Goal: Task Accomplishment & Management: Use online tool/utility

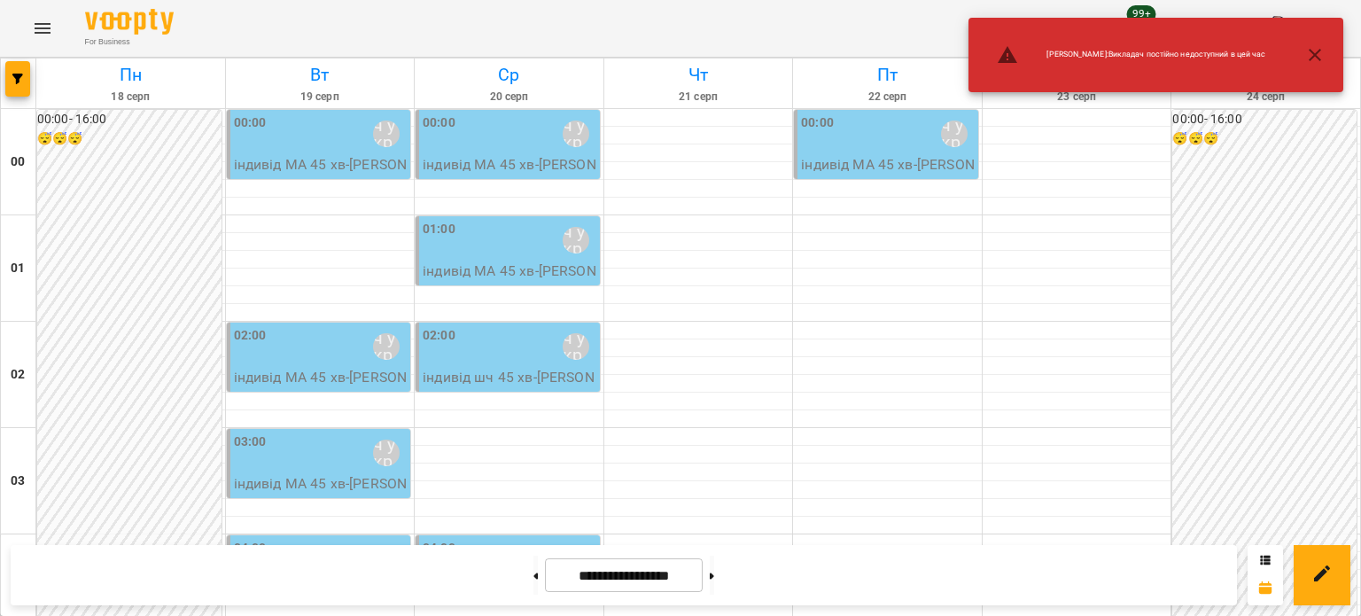
click at [1325, 56] on button "button" at bounding box center [1314, 55] width 43 height 43
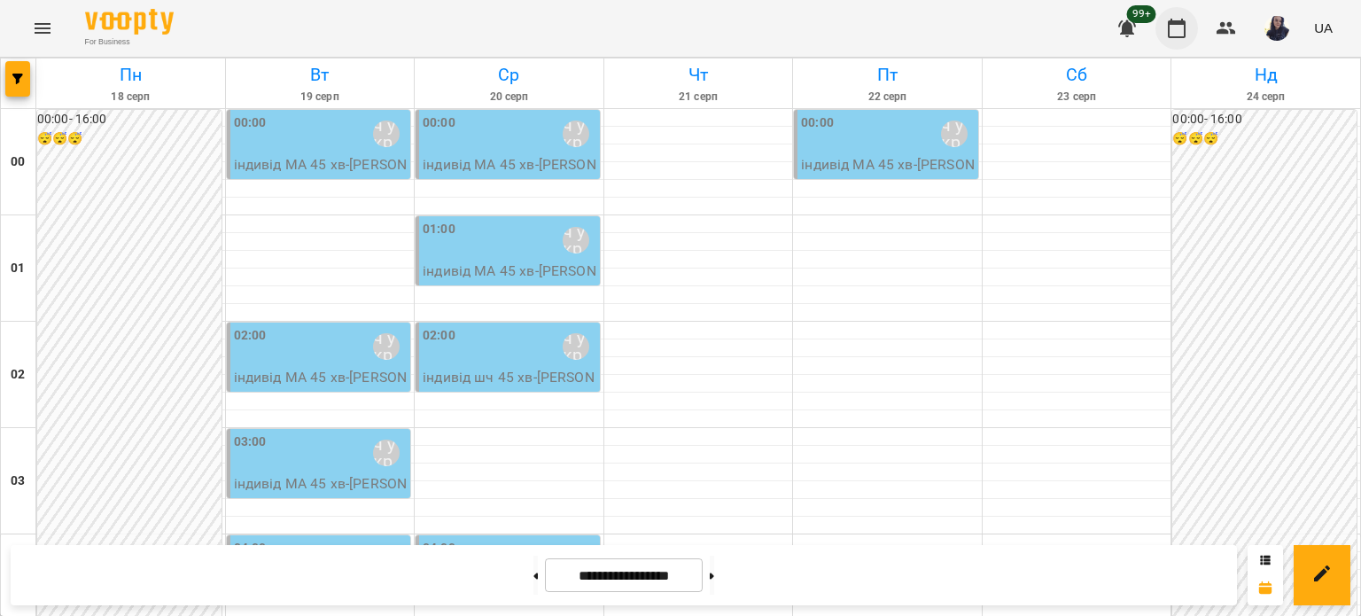
click at [1194, 32] on button "button" at bounding box center [1176, 28] width 43 height 43
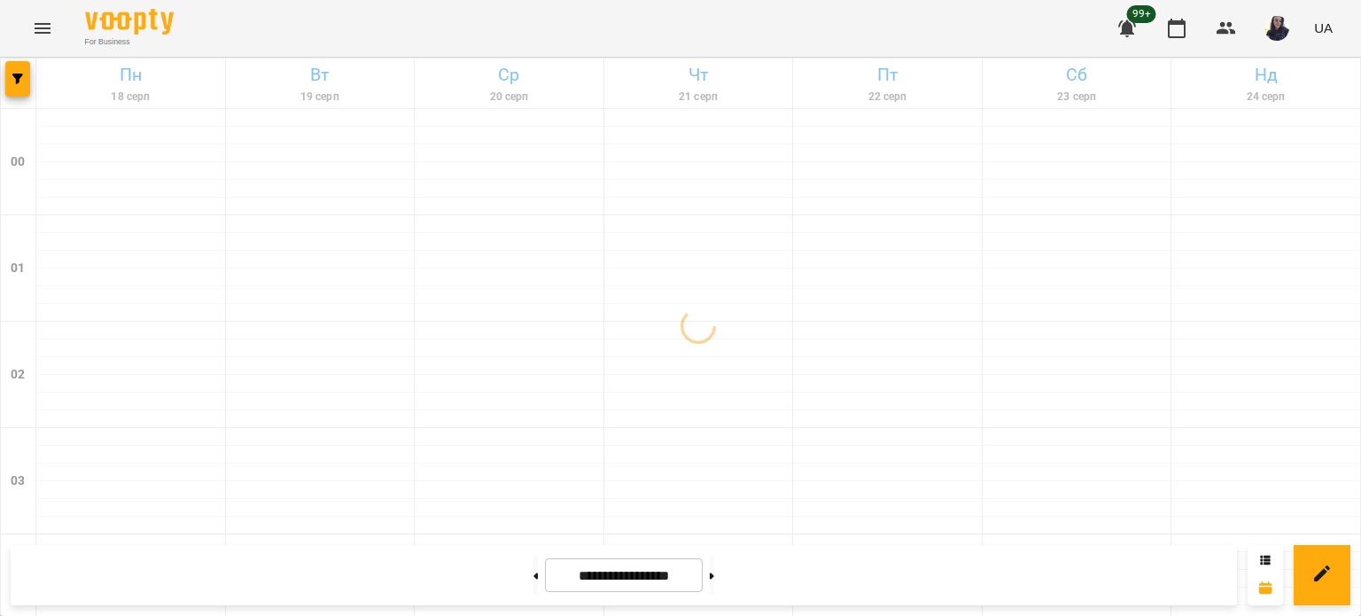
click at [42, 35] on icon "Menu" at bounding box center [42, 28] width 21 height 21
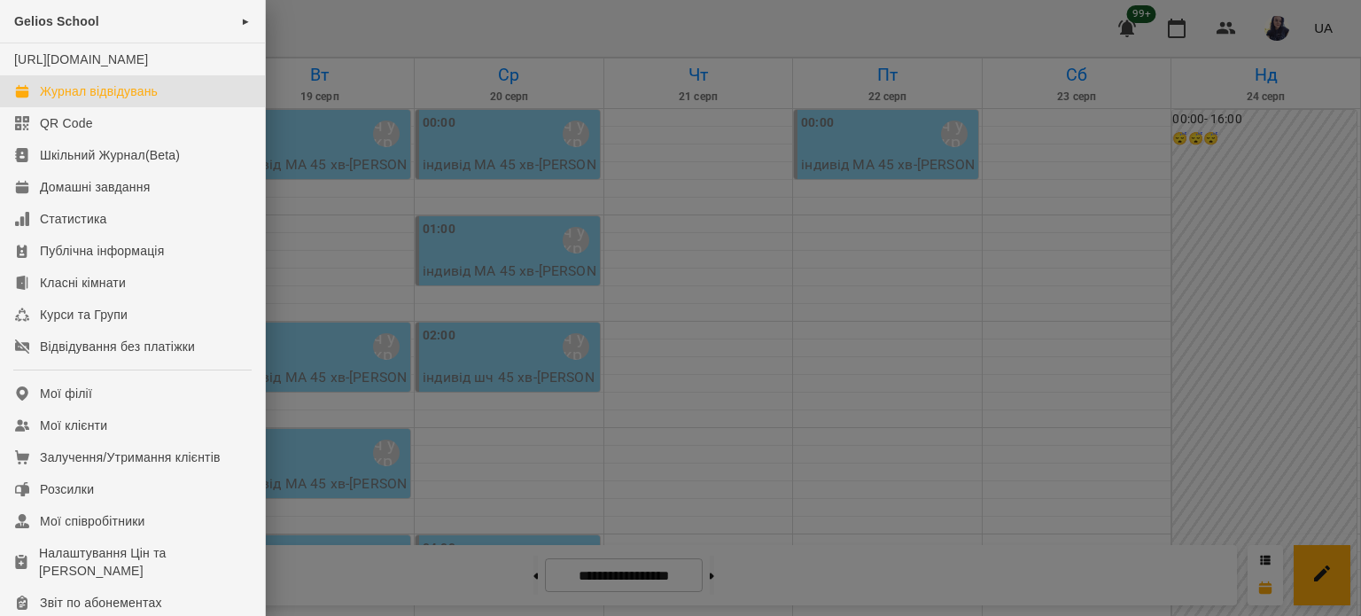
click at [452, 27] on div at bounding box center [680, 308] width 1361 height 616
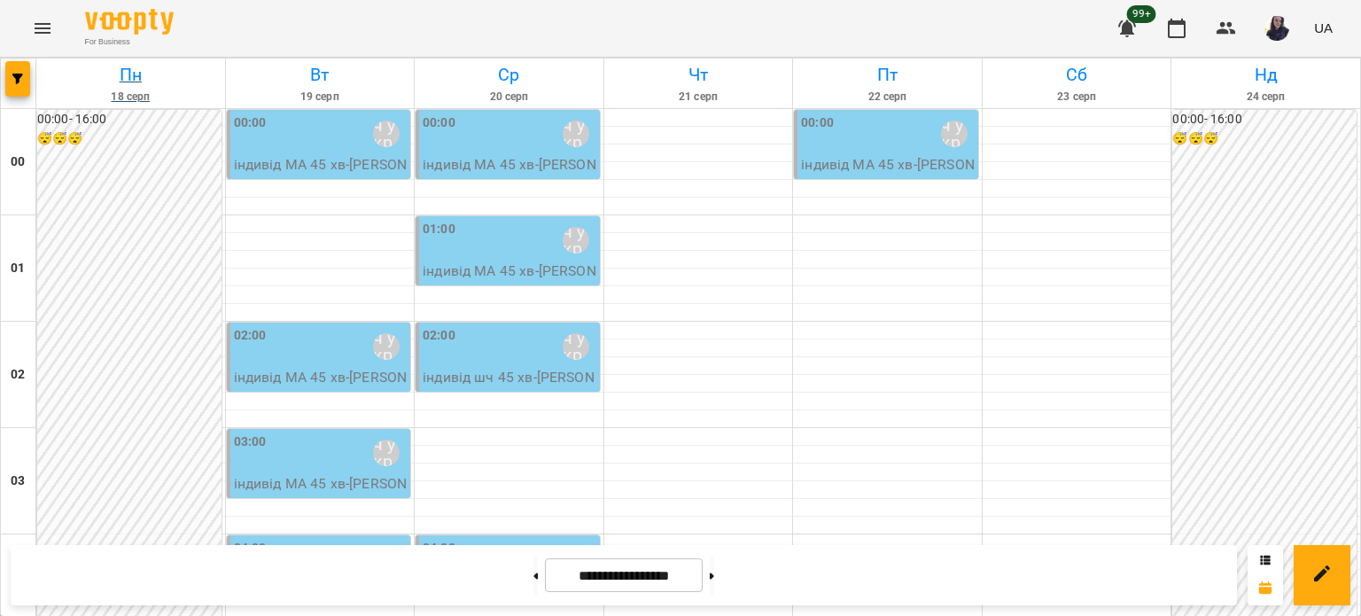
click at [39, 63] on h6 "Пн" at bounding box center [130, 74] width 183 height 27
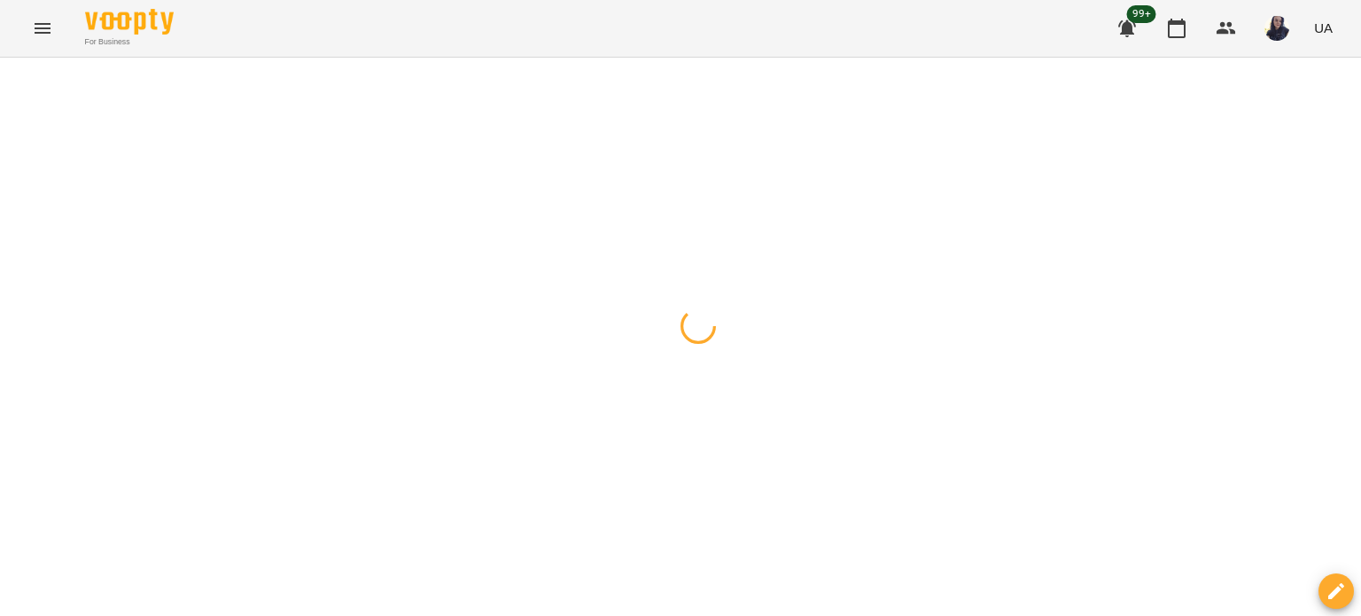
click at [24, 70] on button "button" at bounding box center [17, 78] width 25 height 35
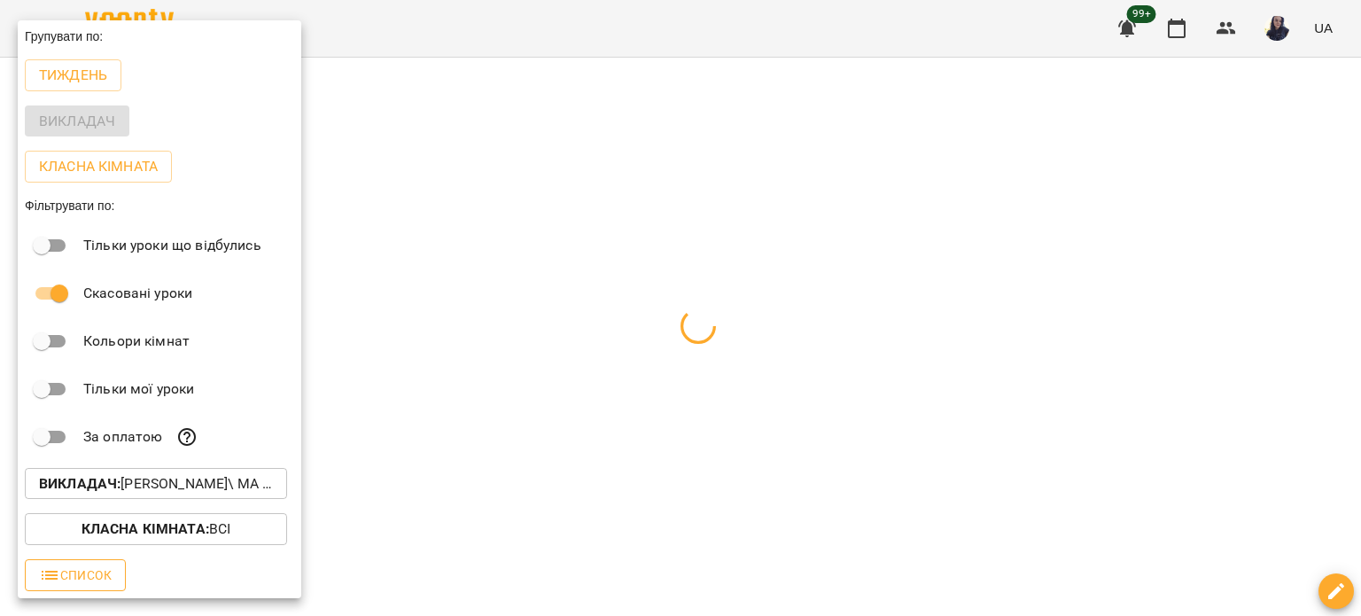
click at [102, 571] on span "Список" at bounding box center [75, 574] width 73 height 21
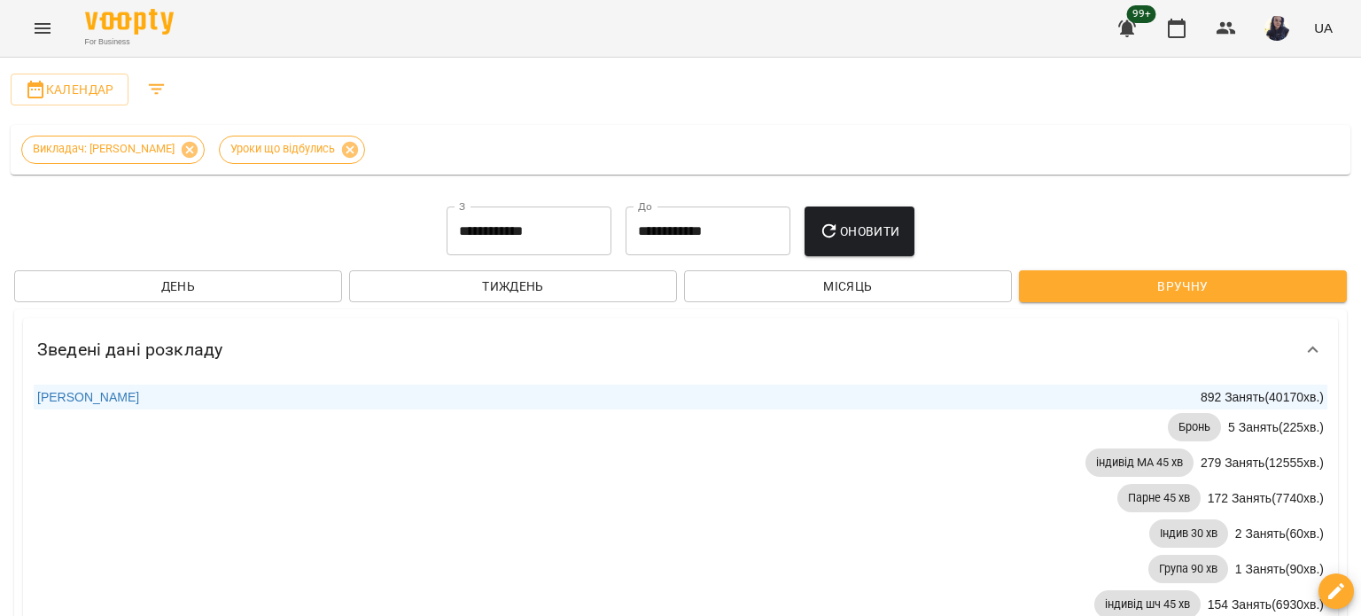
click at [155, 91] on icon "Filters" at bounding box center [156, 89] width 21 height 21
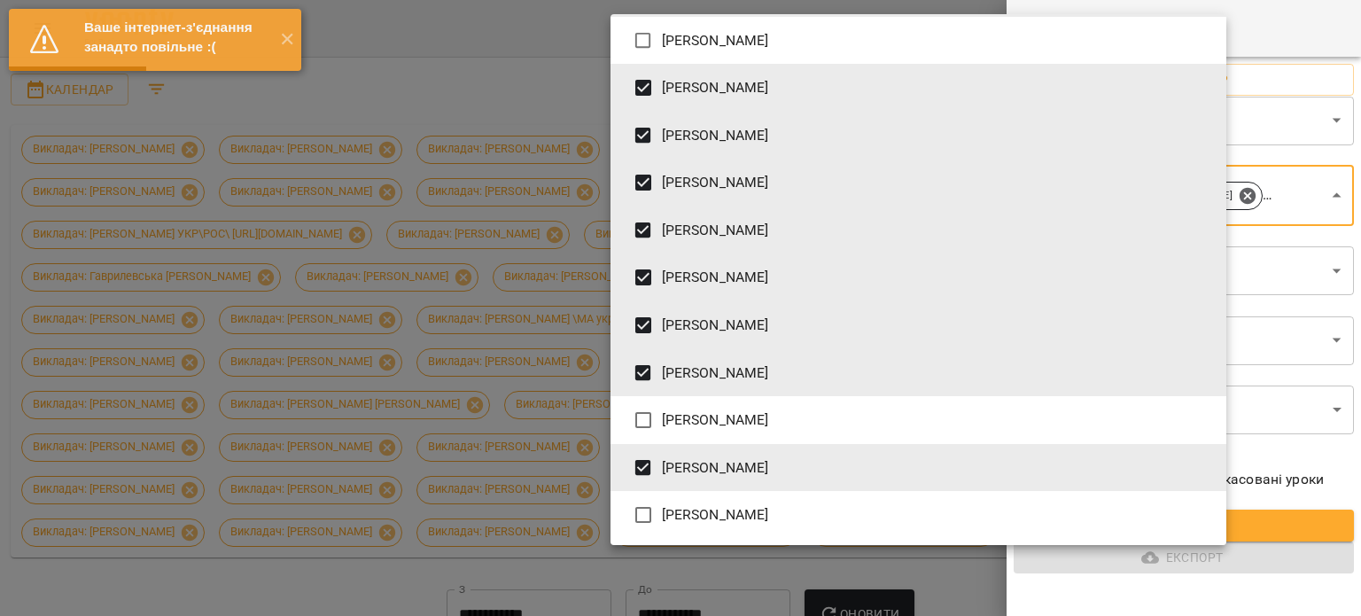
scroll to position [2757, 0]
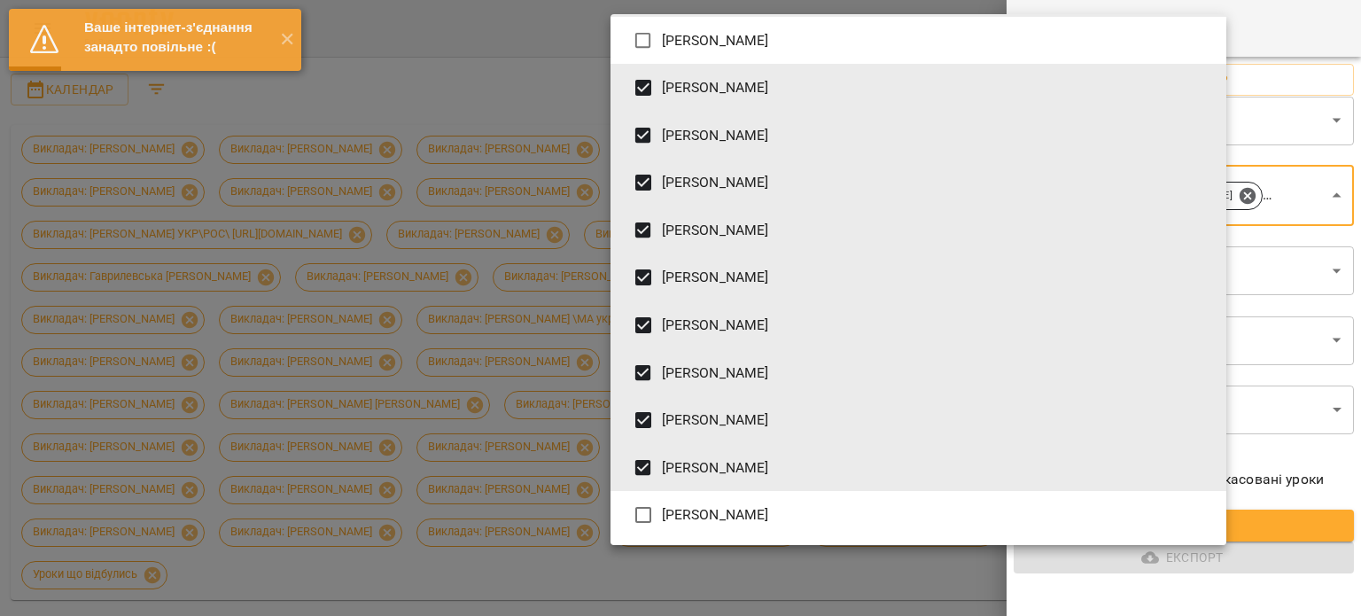
click at [1087, 605] on div at bounding box center [680, 308] width 1361 height 616
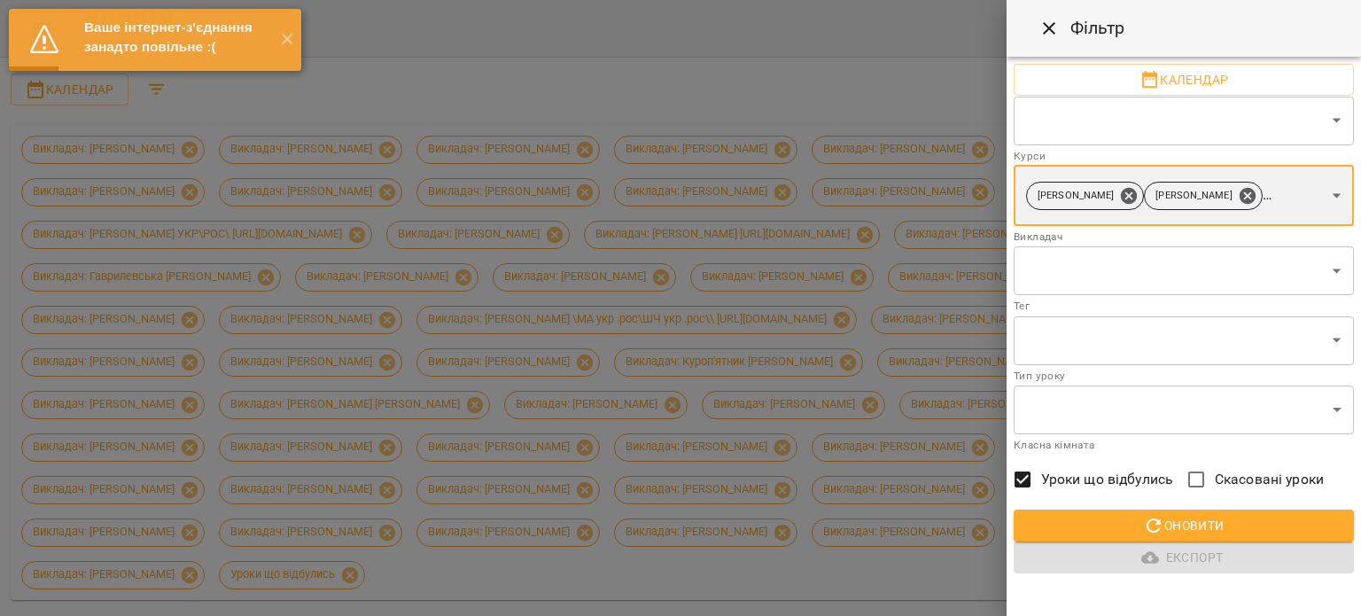
type input "**********"
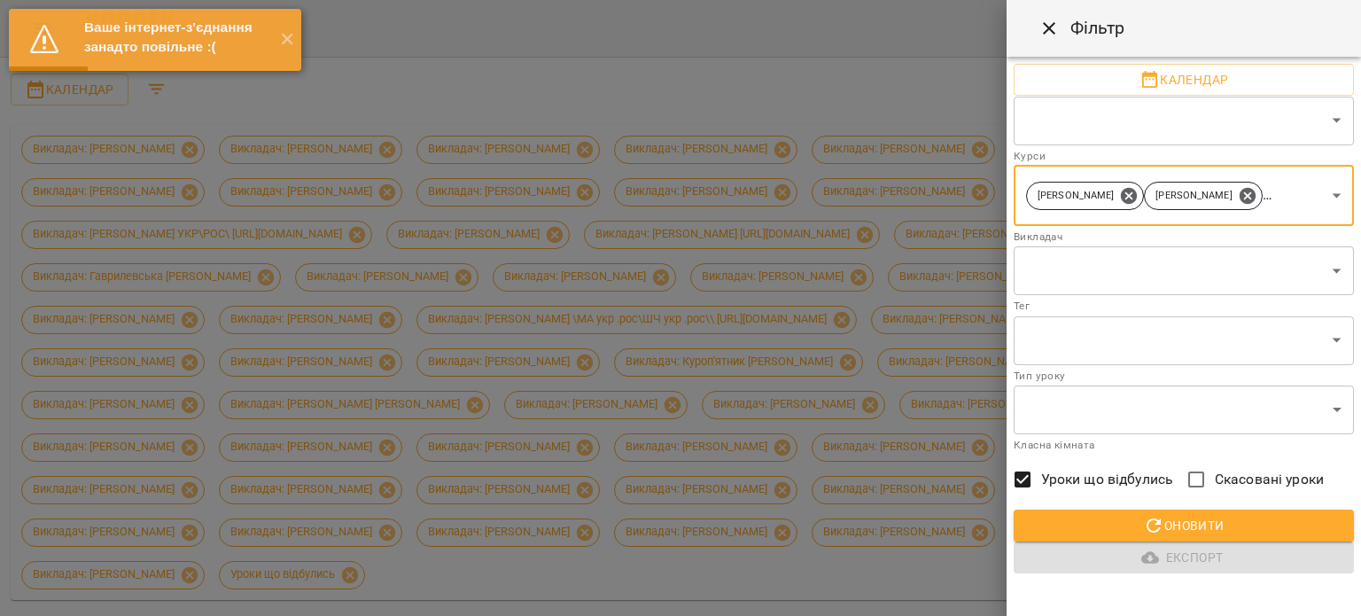
click at [1168, 525] on span "Оновити" at bounding box center [1184, 525] width 312 height 21
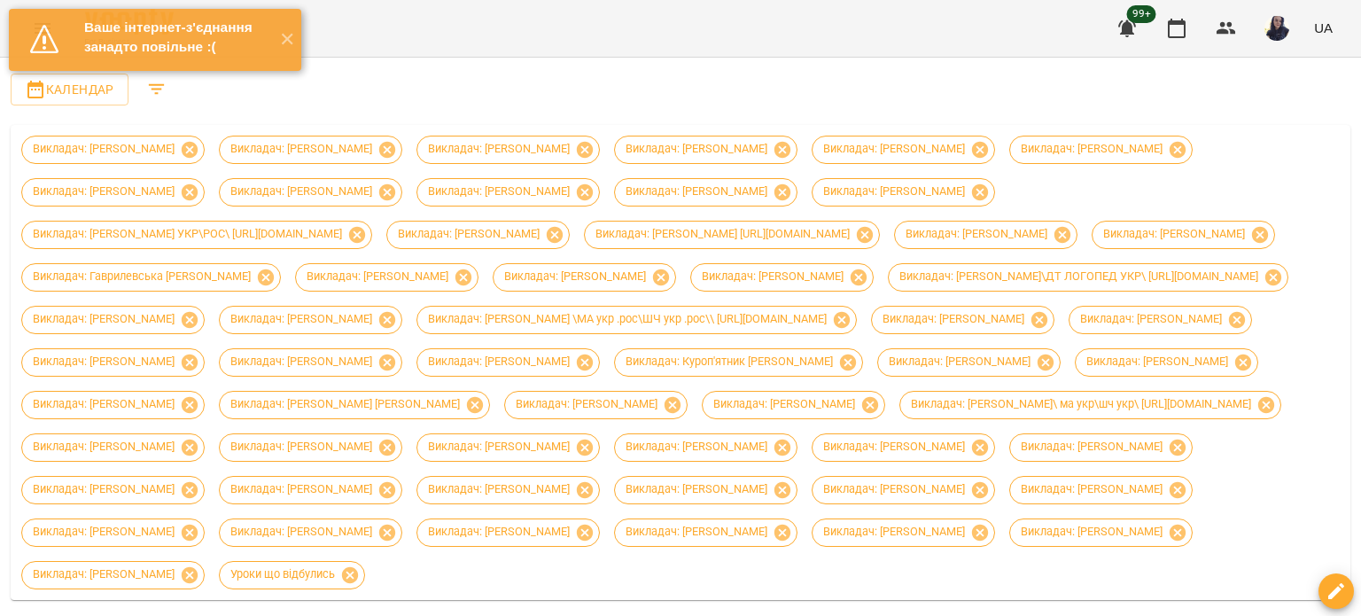
scroll to position [177, 0]
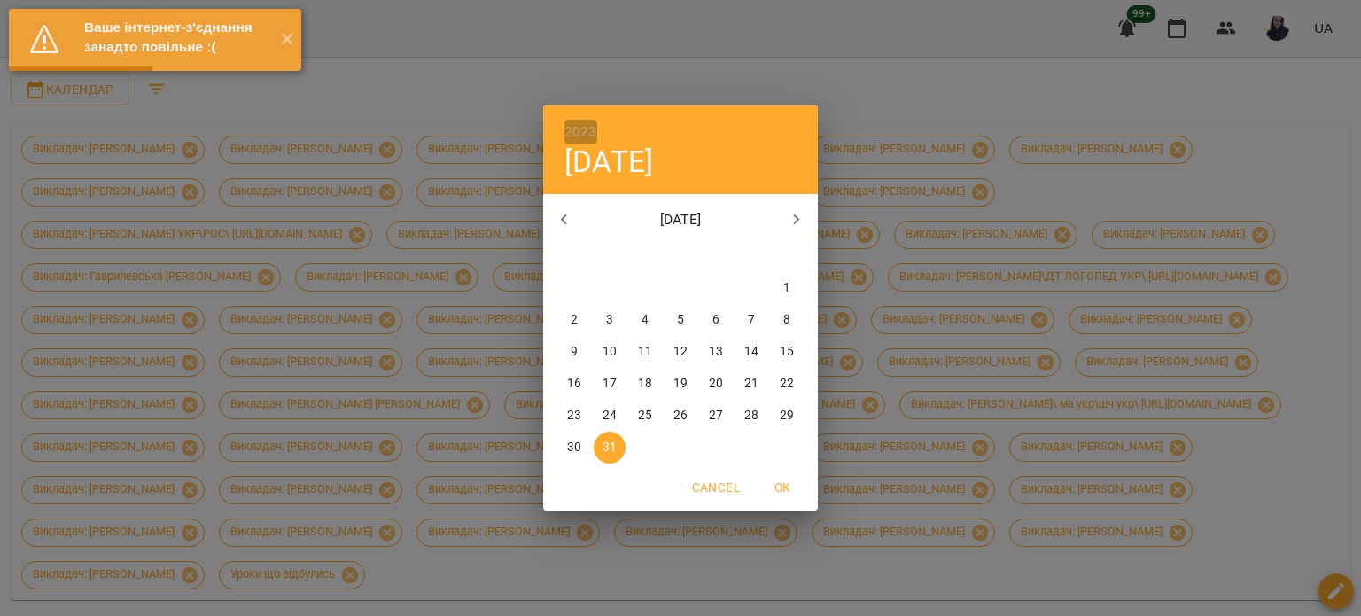
click at [571, 134] on h6 "2023" at bounding box center [580, 132] width 33 height 25
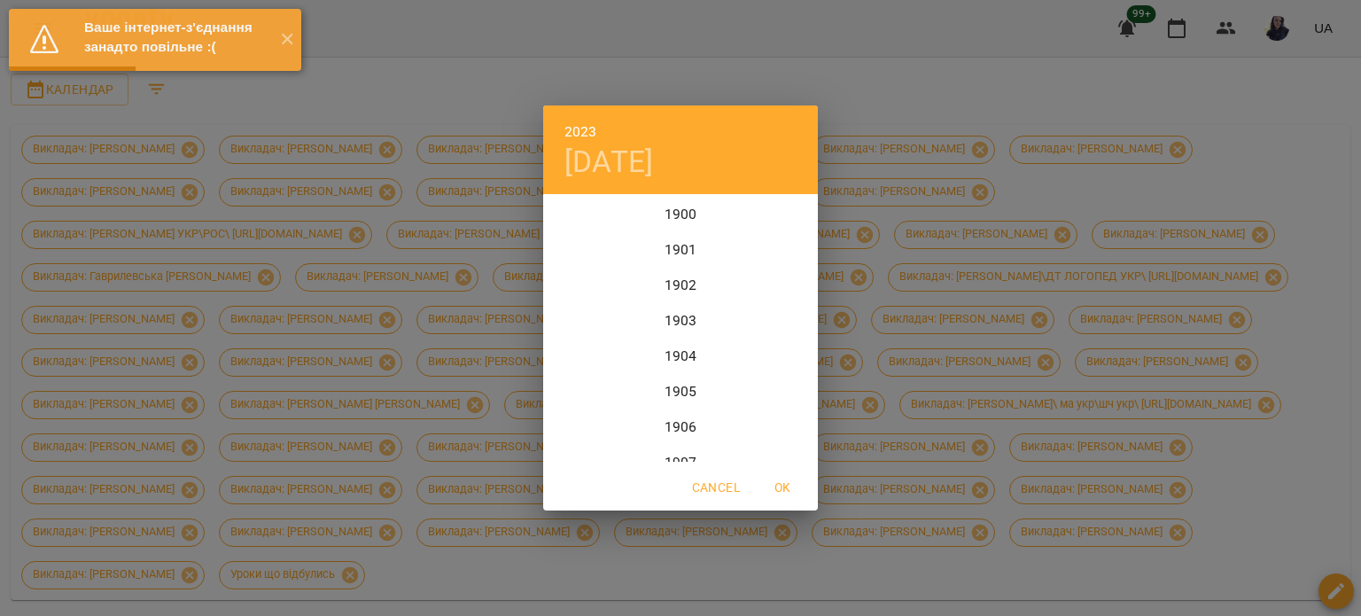
scroll to position [4252, 0]
click at [679, 405] on div "2025" at bounding box center [680, 408] width 275 height 35
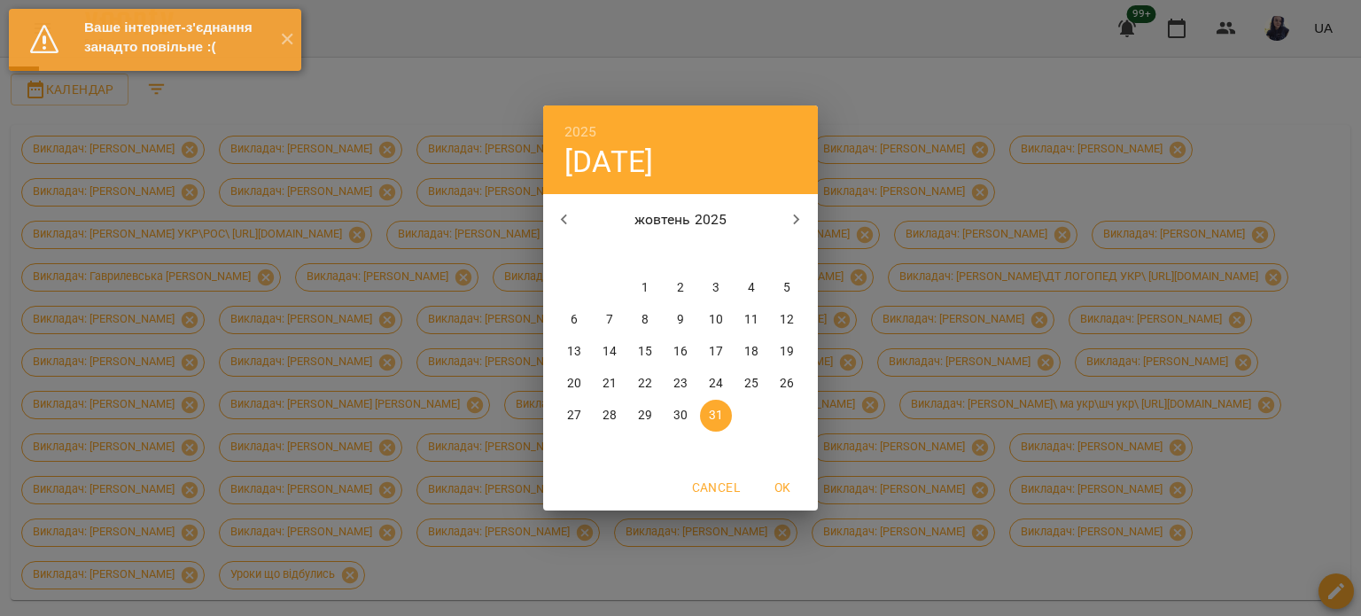
click at [653, 168] on h4 "пт, жовт 31" at bounding box center [608, 162] width 89 height 36
click at [788, 221] on icon "button" at bounding box center [796, 219] width 21 height 21
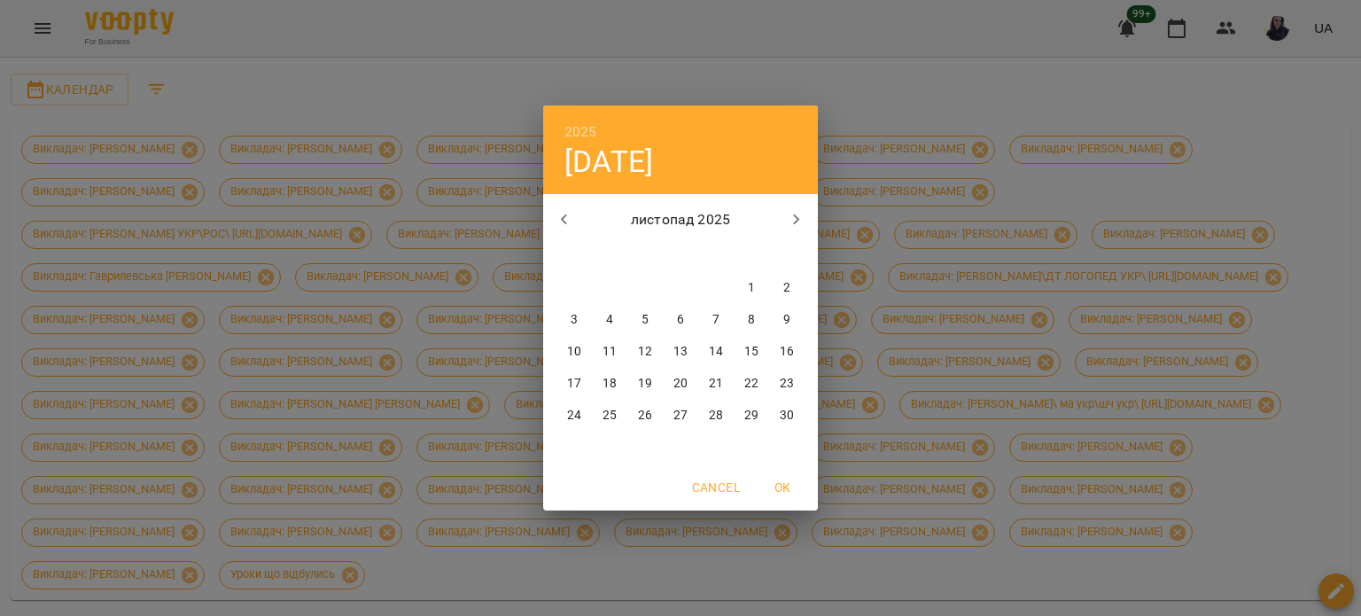
click at [578, 211] on button "button" at bounding box center [564, 219] width 43 height 43
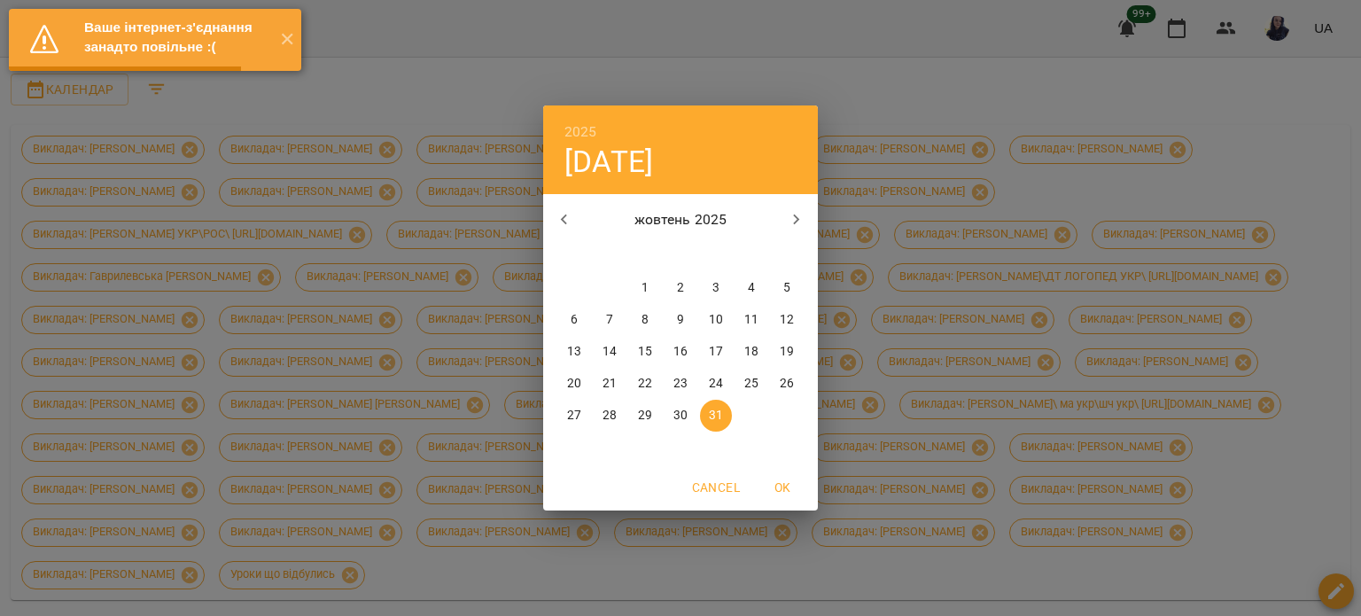
click at [570, 212] on icon "button" at bounding box center [564, 219] width 21 height 21
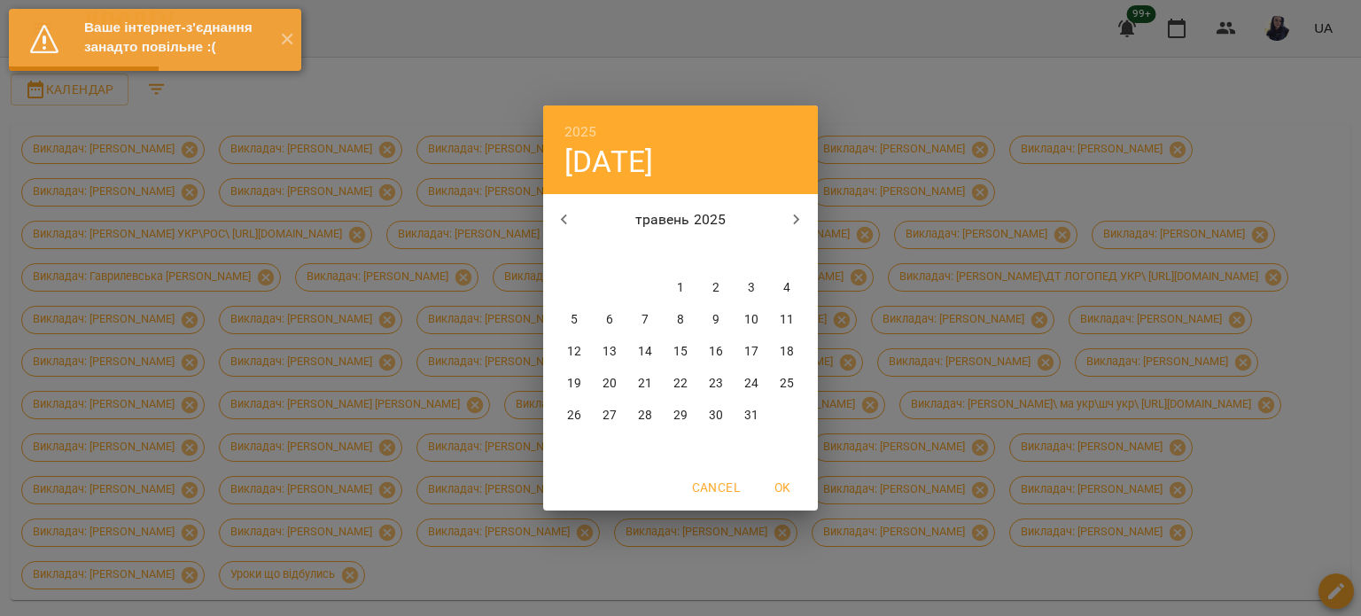
click at [570, 212] on icon "button" at bounding box center [564, 219] width 21 height 21
click at [795, 228] on icon "button" at bounding box center [796, 219] width 21 height 21
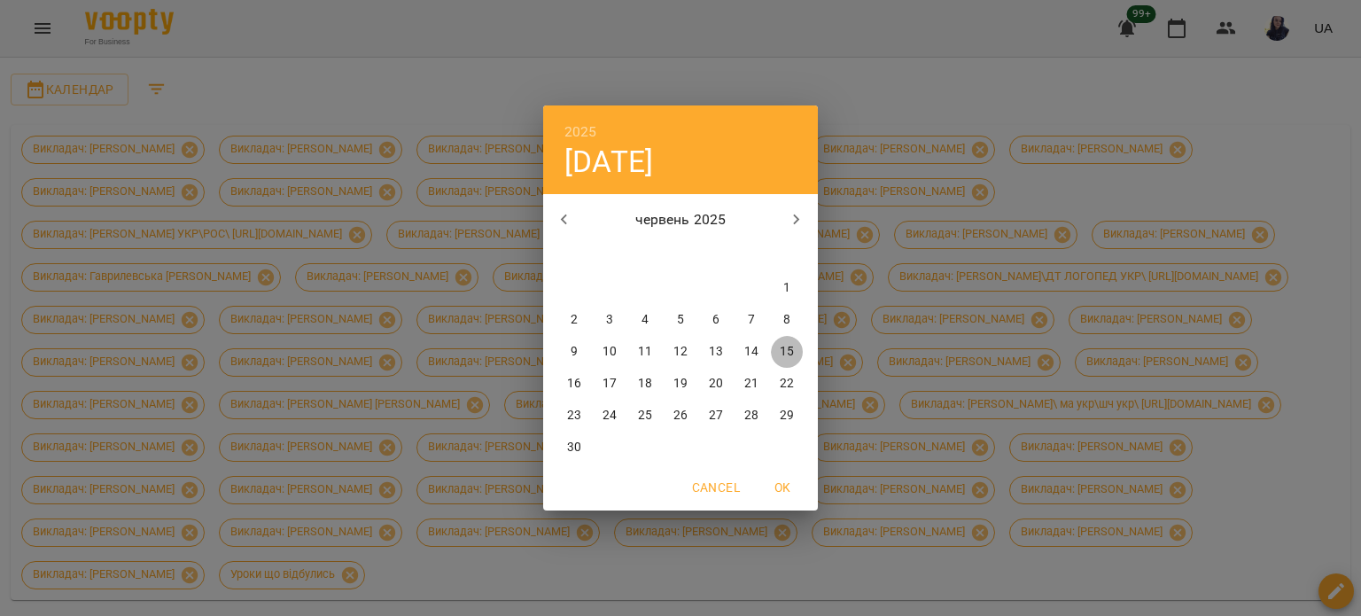
click at [790, 355] on p "15" at bounding box center [787, 352] width 14 height 18
type input "**********"
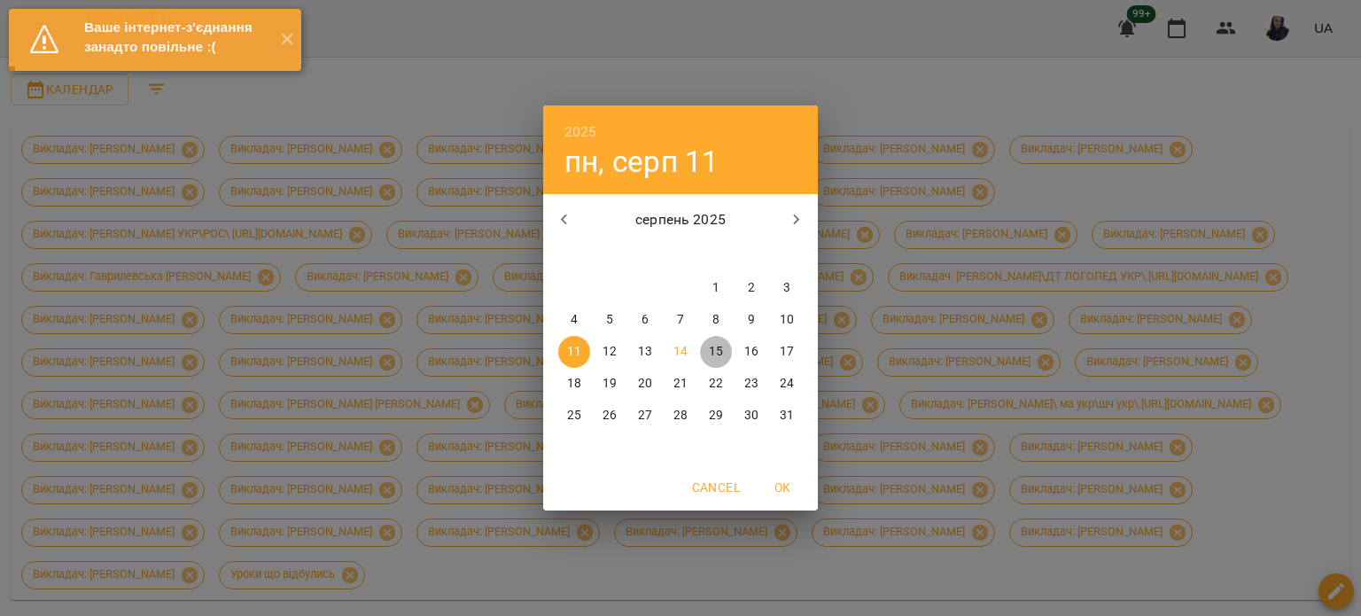
click at [716, 349] on p "15" at bounding box center [716, 352] width 14 height 18
type input "**********"
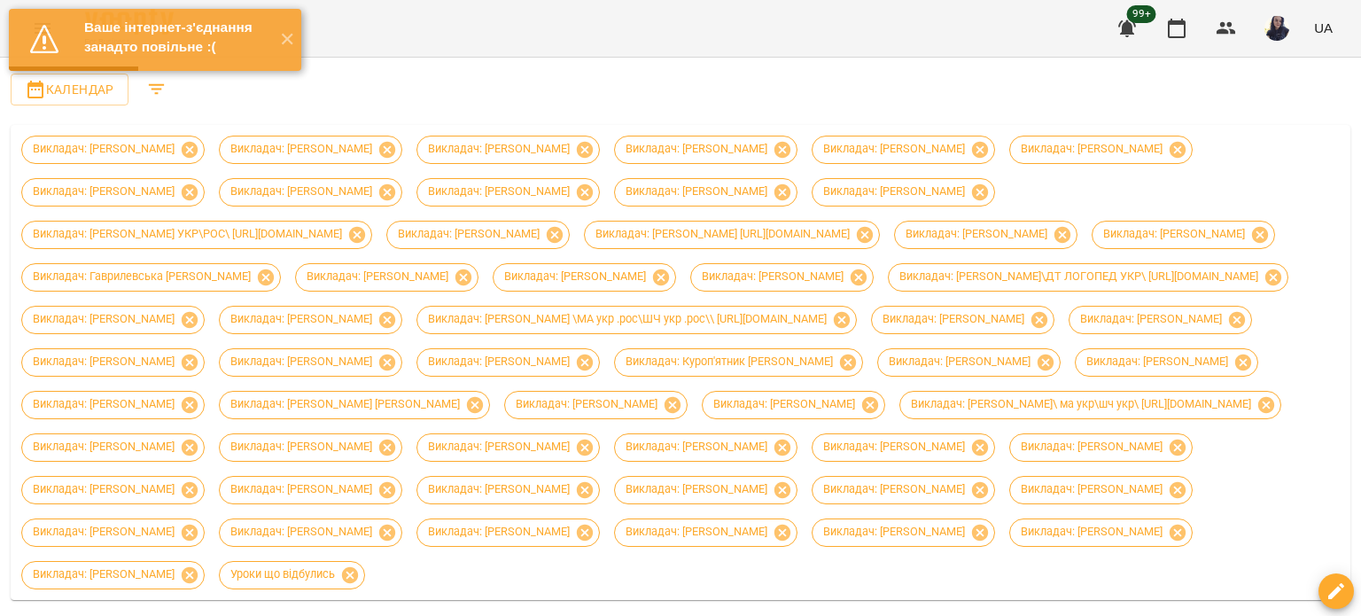
scroll to position [620, 0]
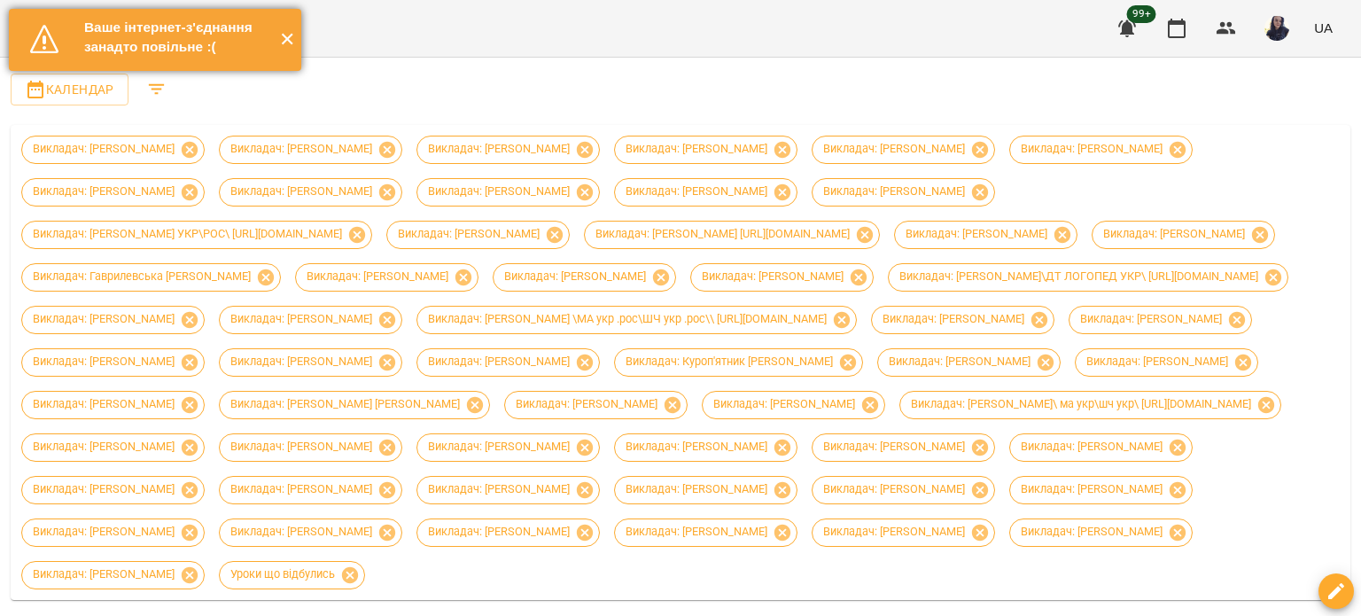
click at [284, 51] on button "✕" at bounding box center [286, 40] width 29 height 62
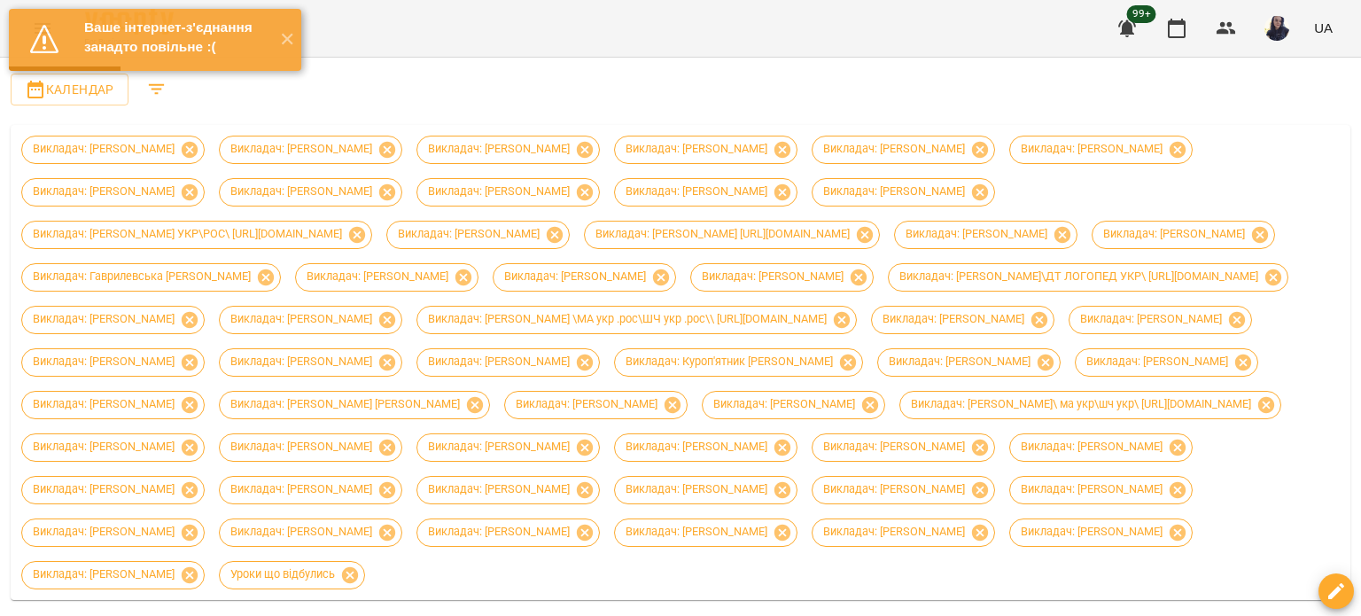
scroll to position [532, 0]
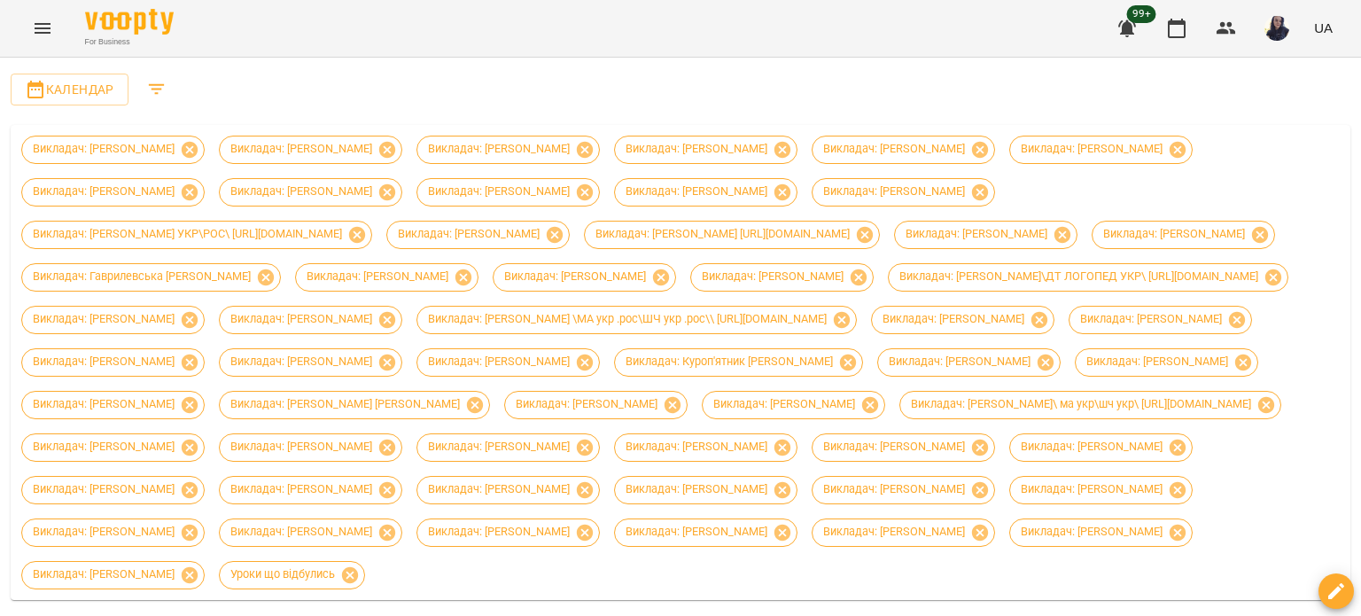
scroll to position [13994, 0]
drag, startPoint x: 1354, startPoint y: 493, endPoint x: 1346, endPoint y: 432, distance: 61.5
click at [1346, 433] on div at bounding box center [1352, 308] width 18 height 616
